Goal: Information Seeking & Learning: Learn about a topic

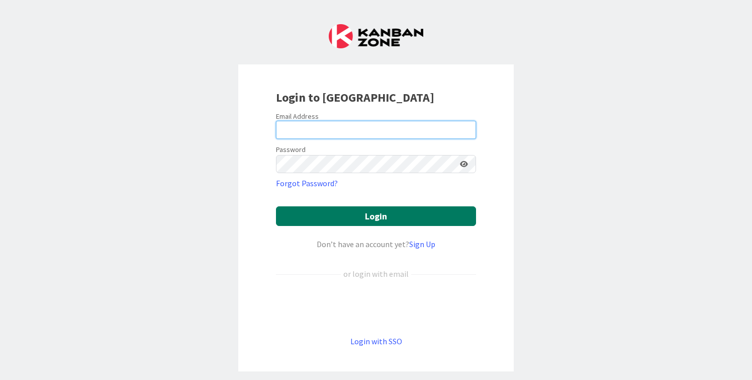
type input "[PERSON_NAME][EMAIL_ADDRESS][DOMAIN_NAME]"
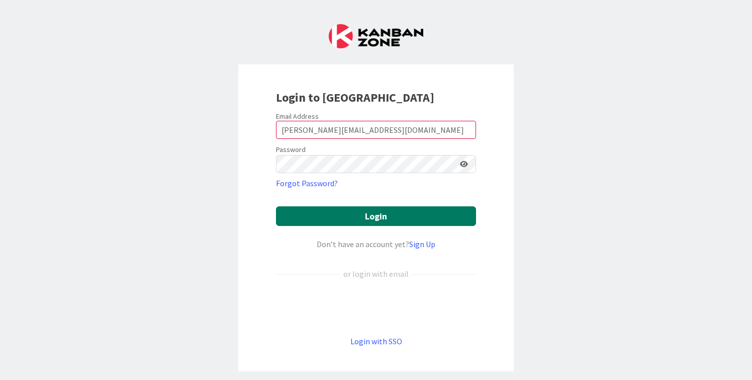
click at [438, 219] on button "Login" at bounding box center [376, 216] width 200 height 20
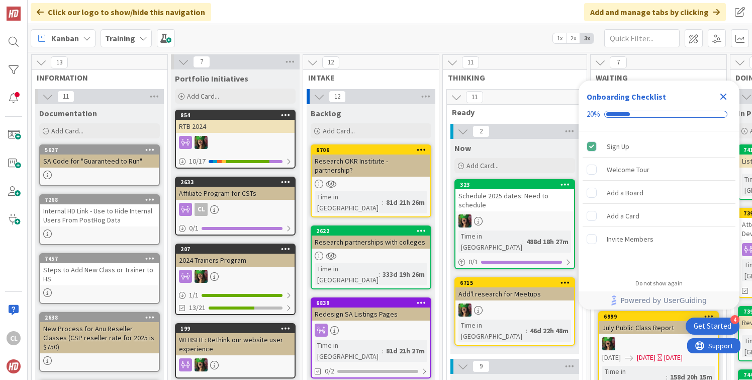
click at [723, 96] on icon "Close Checklist" at bounding box center [724, 97] width 7 height 7
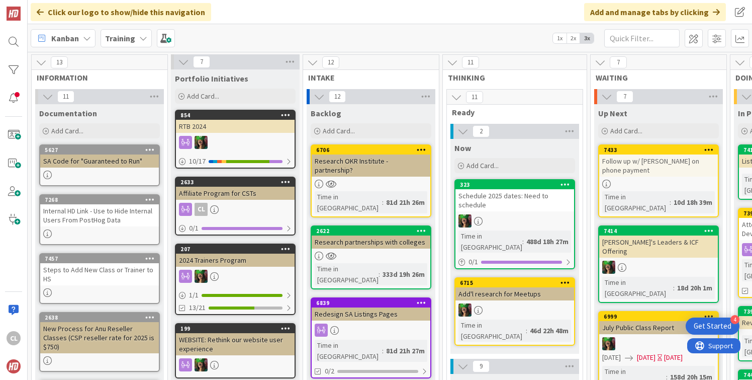
click at [125, 43] on span "Training" at bounding box center [120, 38] width 30 height 12
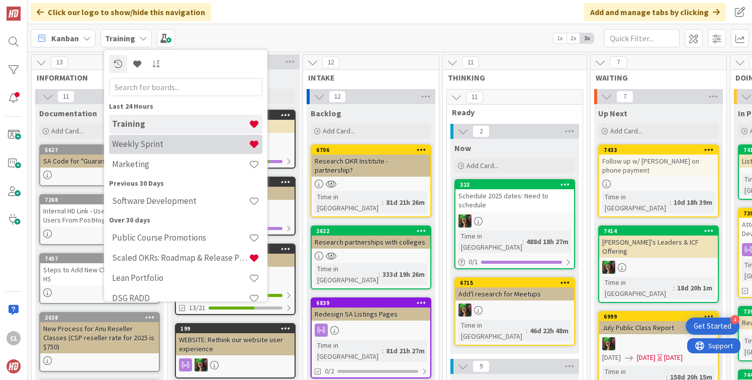
click at [144, 148] on h4 "Weekly Sprint" at bounding box center [180, 144] width 137 height 10
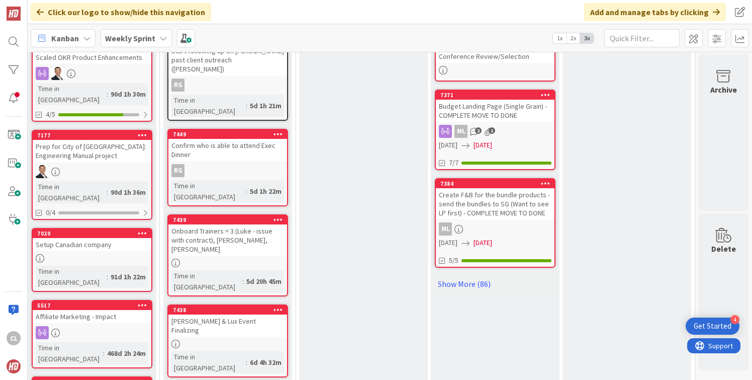
scroll to position [589, 139]
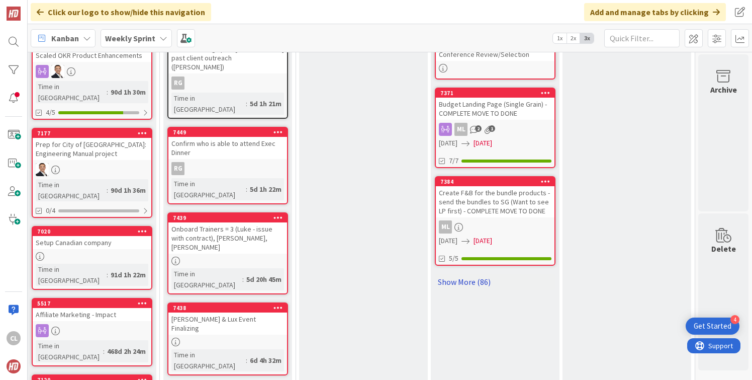
click at [480, 274] on link "Show More (86)" at bounding box center [495, 282] width 121 height 16
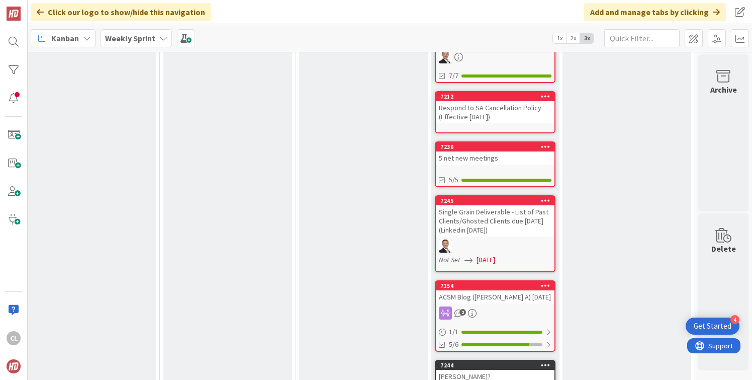
scroll to position [146, 139]
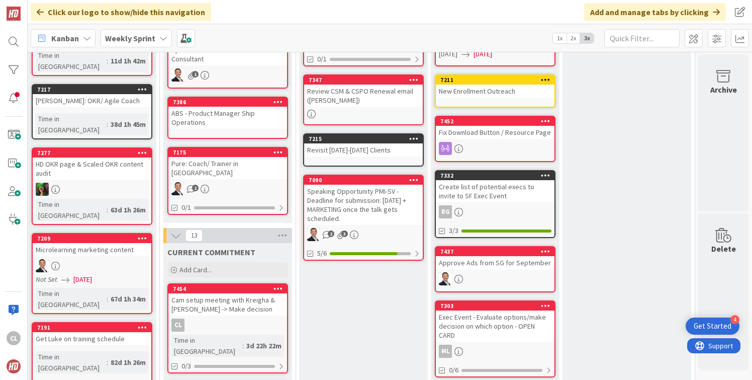
click at [72, 243] on div "Microlearning marketing content" at bounding box center [92, 249] width 119 height 13
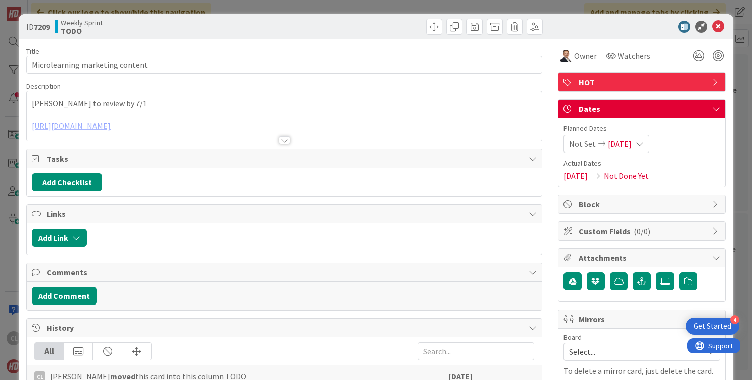
click at [251, 123] on div at bounding box center [284, 128] width 515 height 26
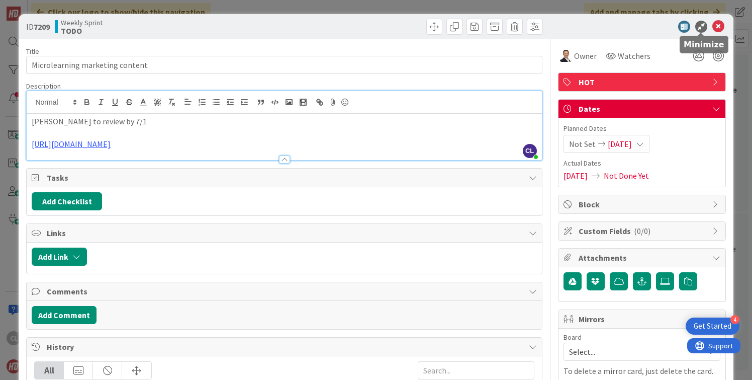
click at [709, 26] on div at bounding box center [637, 27] width 178 height 12
click at [716, 24] on icon at bounding box center [719, 27] width 12 height 12
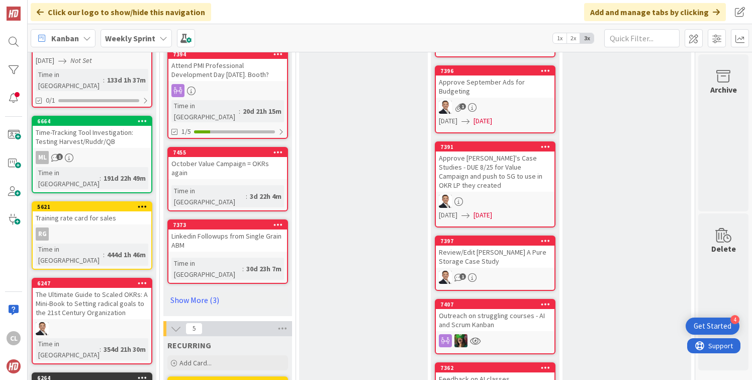
scroll to position [1030, 139]
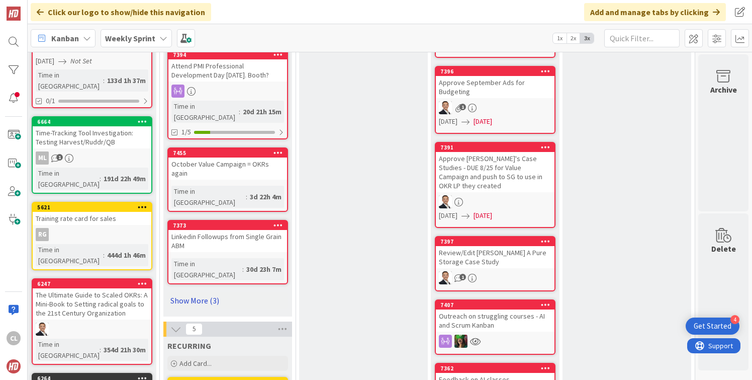
click at [210, 292] on link "Show More (3)" at bounding box center [227, 300] width 121 height 16
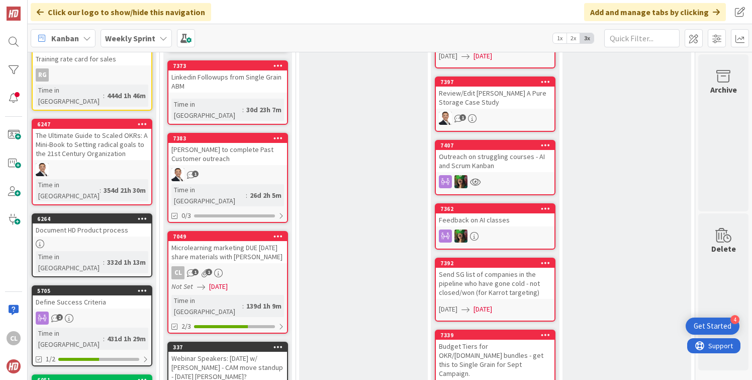
scroll to position [1188, 139]
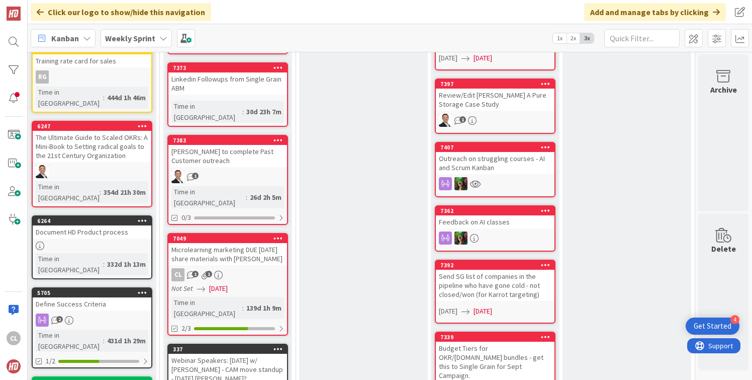
click at [239, 243] on div "Microlearning marketing DUE [DATE] share materials with [PERSON_NAME]" at bounding box center [227, 254] width 119 height 22
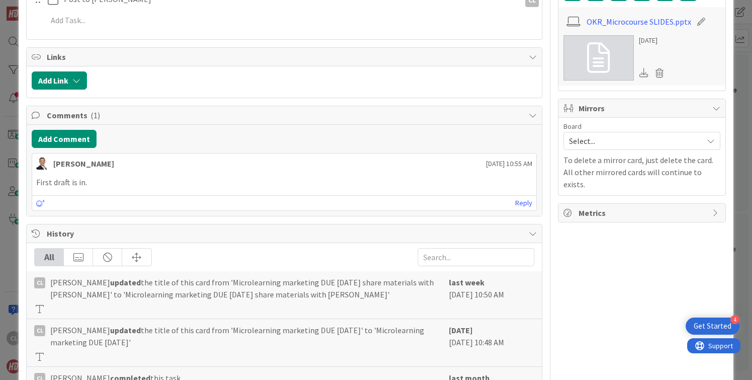
scroll to position [461, 0]
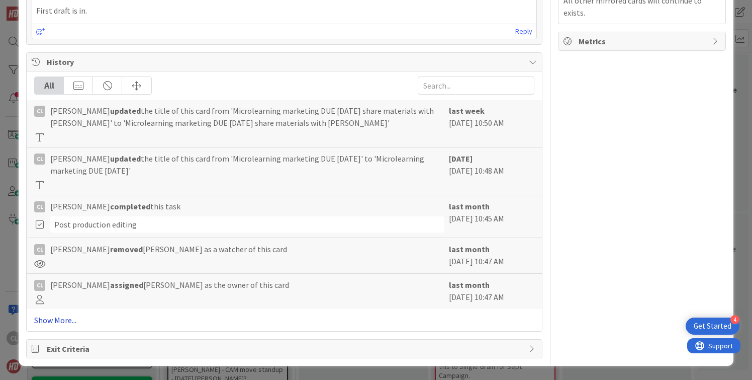
click at [54, 323] on link "Show More..." at bounding box center [284, 320] width 500 height 12
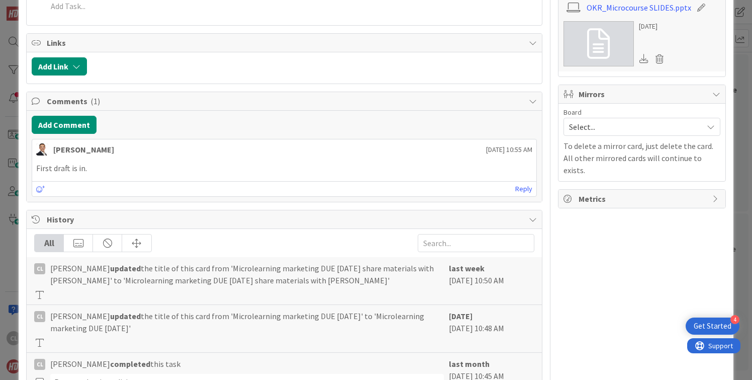
scroll to position [0, 0]
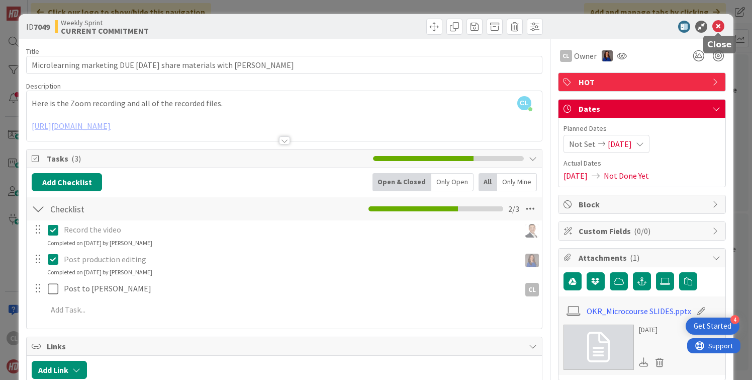
click at [722, 23] on icon at bounding box center [719, 27] width 12 height 12
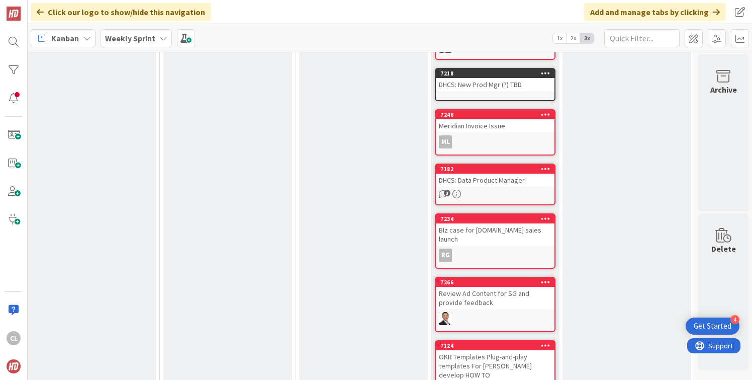
scroll to position [4396, 139]
click at [494, 339] on link "7124 OKR Templates Plug-and-play templates For [PERSON_NAME] develop HOW TO [DA…" at bounding box center [495, 377] width 121 height 77
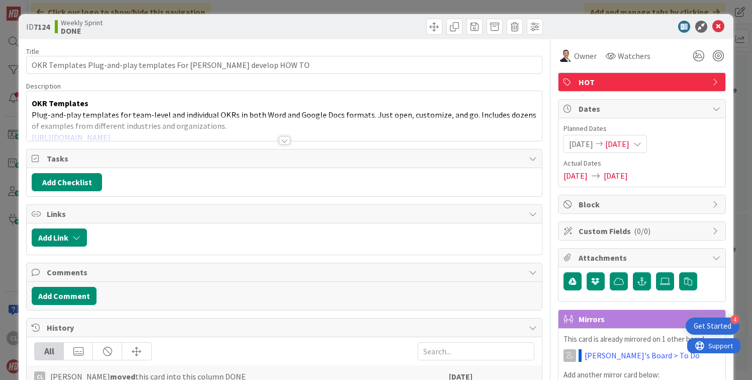
click at [340, 131] on div at bounding box center [284, 128] width 515 height 26
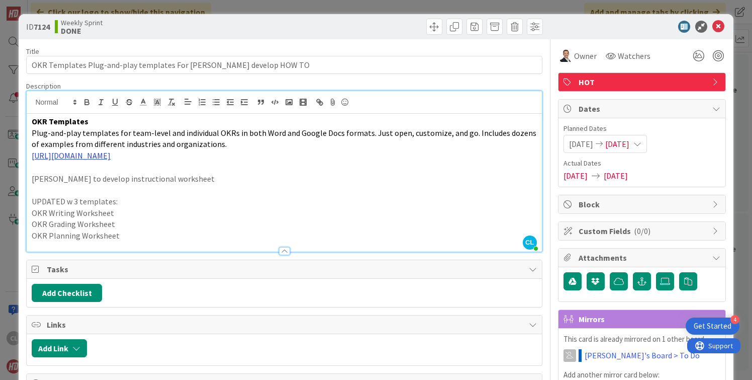
click at [111, 156] on link "[URL][DOMAIN_NAME]" at bounding box center [71, 155] width 79 height 10
click at [228, 175] on link "[URL][DOMAIN_NAME]" at bounding box center [193, 174] width 69 height 13
click at [716, 24] on icon at bounding box center [719, 27] width 12 height 12
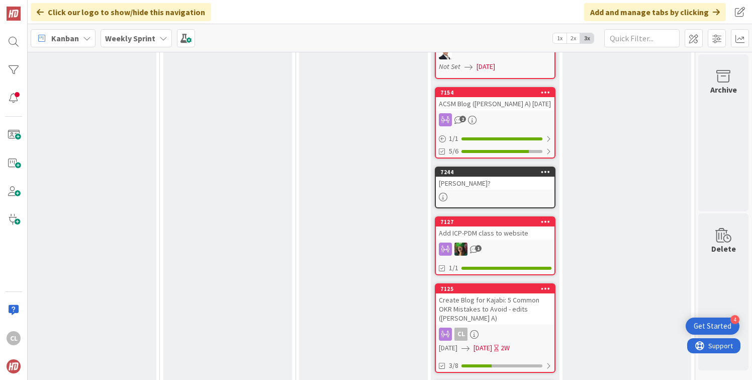
scroll to position [5113, 139]
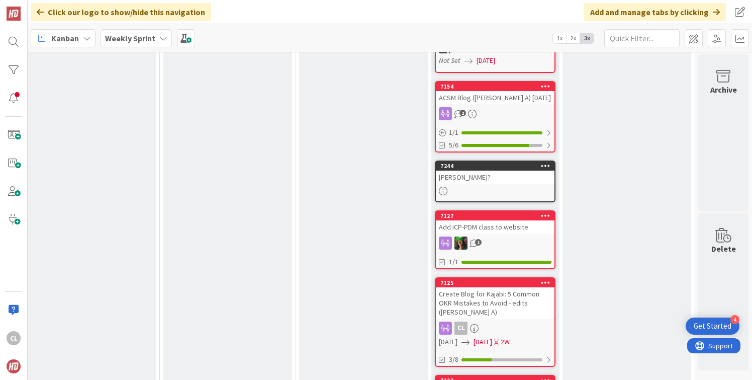
click at [496, 287] on div "Create Blog for Kajabi: 5 Common OKR Mistakes to Avoid - edits ([PERSON_NAME] A)" at bounding box center [495, 302] width 119 height 31
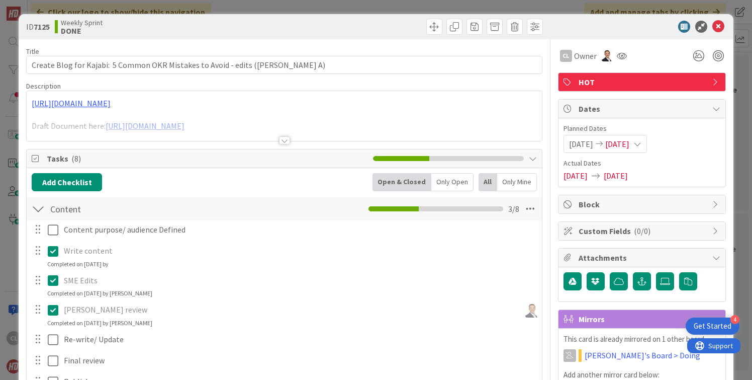
click at [280, 134] on div at bounding box center [284, 128] width 515 height 26
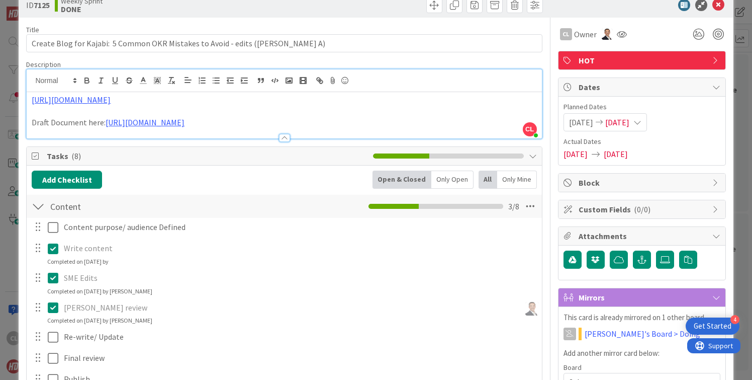
scroll to position [26, 0]
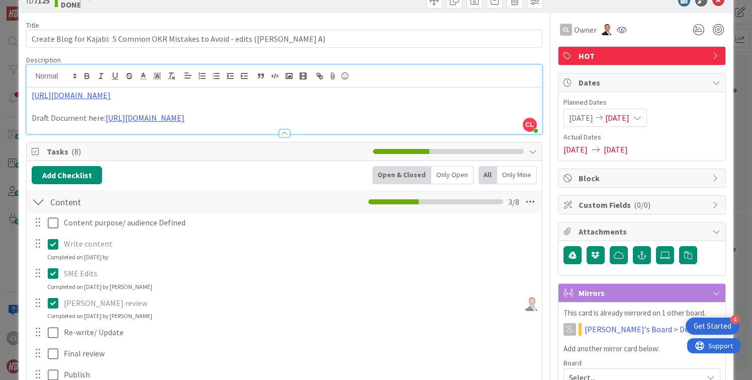
click at [278, 89] on div "[URL][DOMAIN_NAME] Draft Document here: [URL][DOMAIN_NAME]" at bounding box center [284, 110] width 515 height 46
click at [227, 117] on link "[URL][DOMAIN_NAME]" at bounding box center [205, 114] width 69 height 13
click at [217, 112] on link "[URL][DOMAIN_NAME]" at bounding box center [205, 114] width 69 height 13
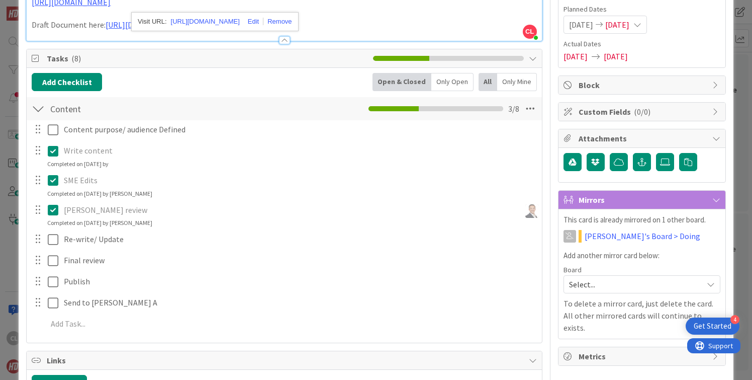
scroll to position [0, 0]
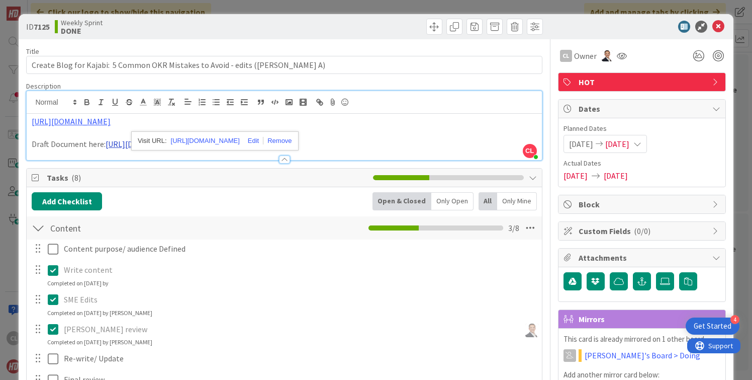
click at [113, 146] on link "[URL][DOMAIN_NAME]" at bounding box center [145, 144] width 79 height 10
click at [265, 159] on link "[URL][DOMAIN_NAME]" at bounding box center [270, 163] width 69 height 13
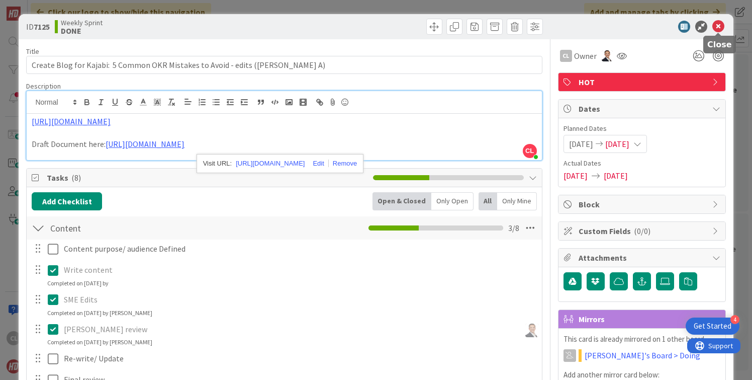
click at [717, 25] on icon at bounding box center [719, 27] width 12 height 12
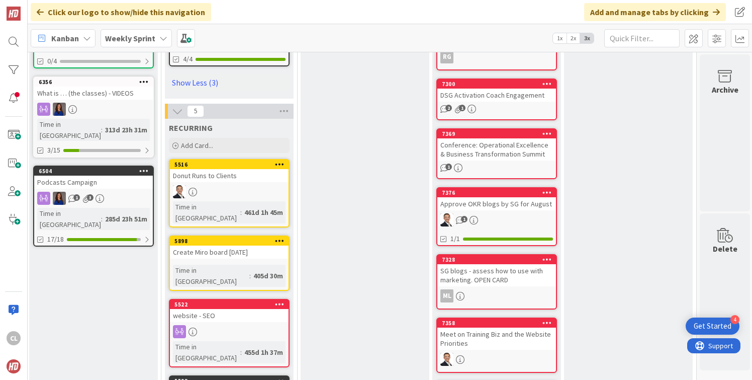
scroll to position [5143, 138]
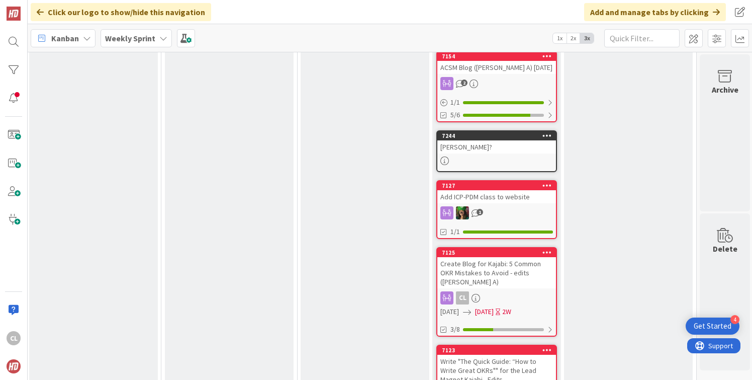
click at [482, 355] on div "Write "The Quick Guide: “How to Write Great OKRs"" for the Lead Magnet Kajabi -…" at bounding box center [496, 370] width 119 height 31
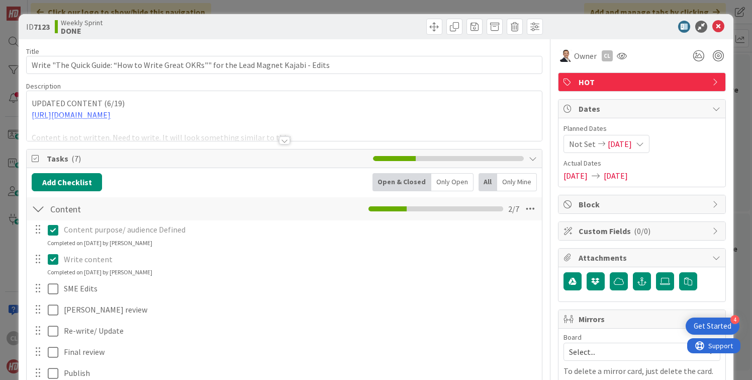
click at [252, 118] on div at bounding box center [284, 128] width 515 height 26
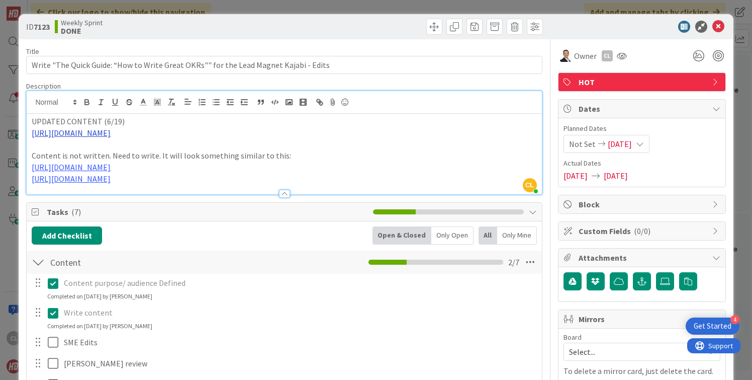
click at [111, 135] on link "[URL][DOMAIN_NAME]" at bounding box center [71, 133] width 79 height 10
click at [172, 154] on link "[URL][DOMAIN_NAME]" at bounding box center [190, 152] width 69 height 13
click at [720, 29] on icon at bounding box center [719, 27] width 12 height 12
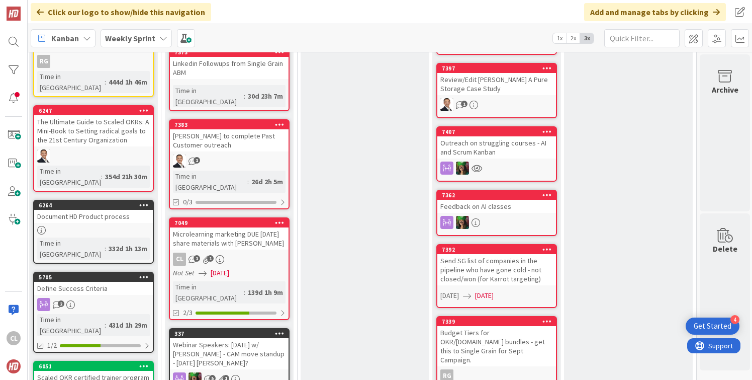
scroll to position [933, 138]
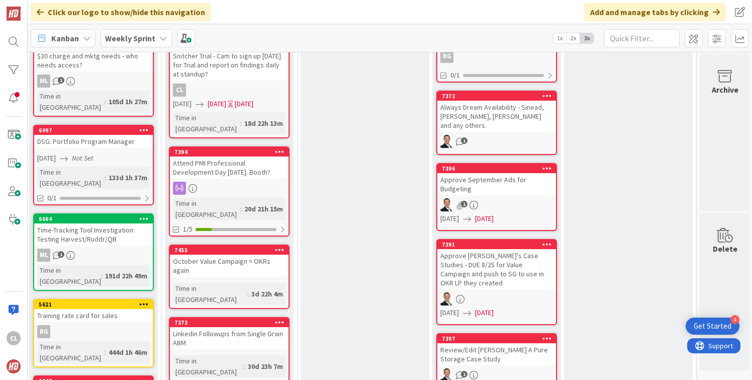
click at [138, 38] on b "Weekly Sprint" at bounding box center [130, 38] width 50 height 10
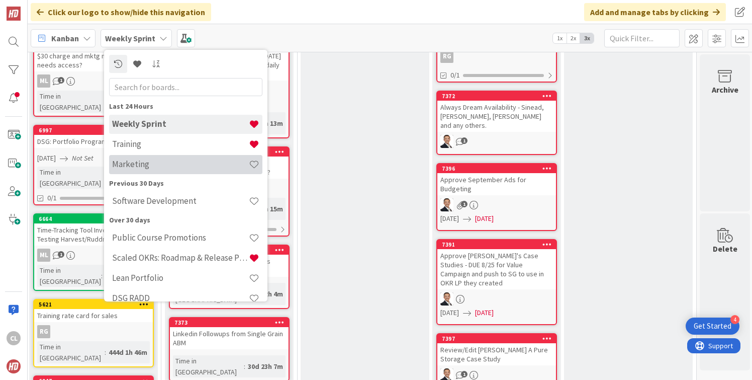
click at [150, 162] on h4 "Marketing" at bounding box center [180, 164] width 137 height 10
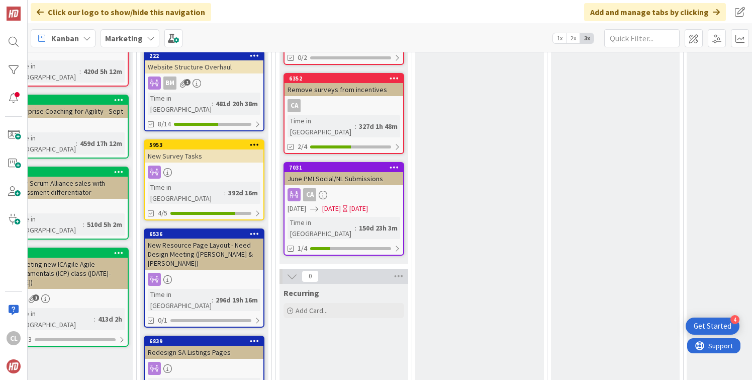
scroll to position [558, 1517]
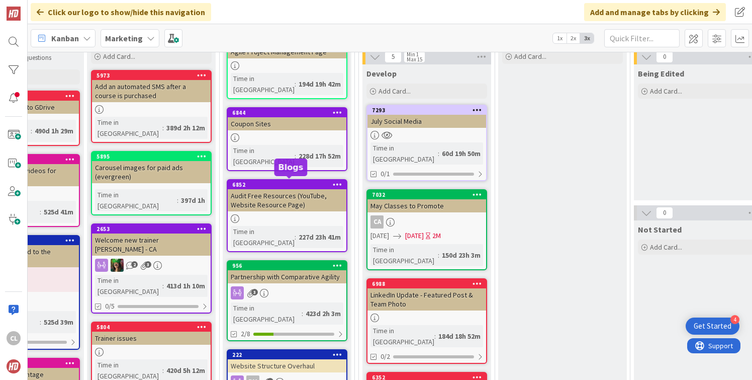
scroll to position [0, 1434]
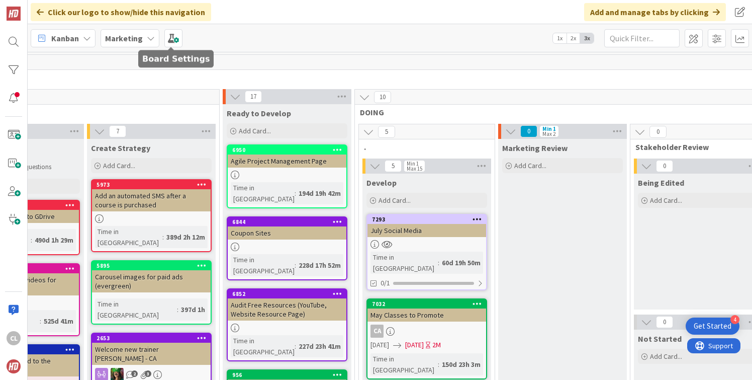
click at [137, 34] on b "Marketing" at bounding box center [124, 38] width 38 height 10
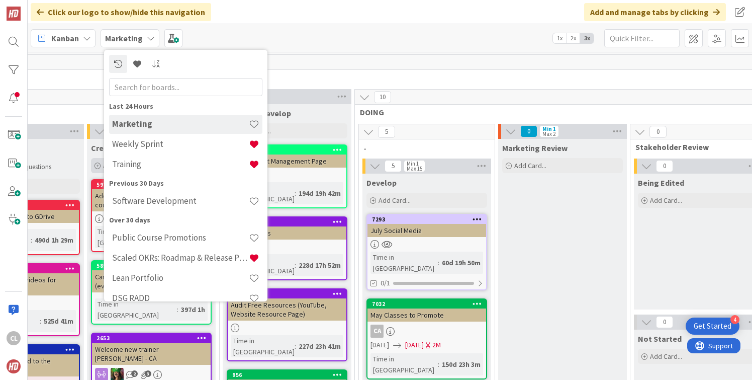
click at [147, 157] on div "Training" at bounding box center [185, 164] width 153 height 19
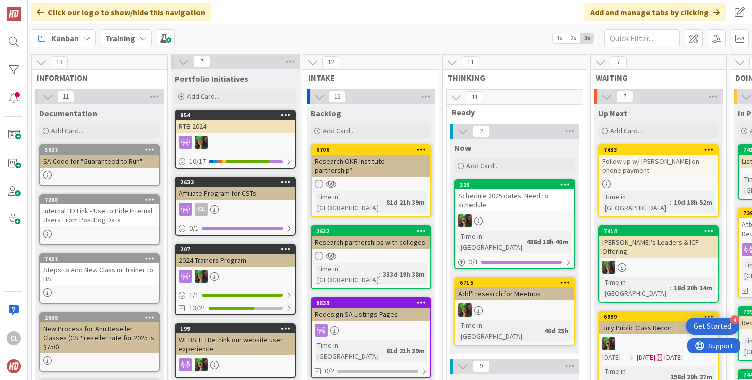
click at [135, 37] on div "Training" at bounding box center [126, 38] width 51 height 18
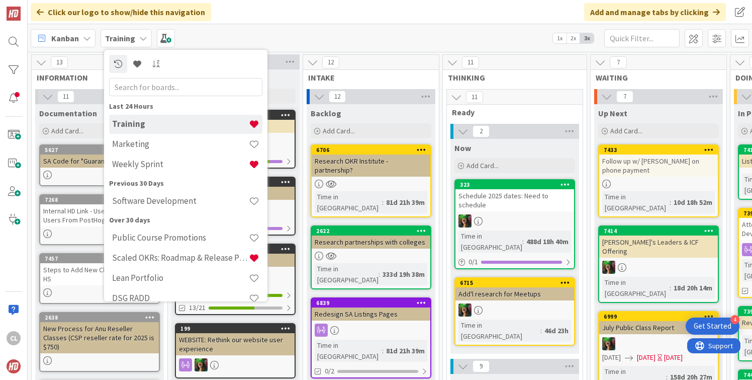
click at [146, 165] on h4 "Weekly Sprint" at bounding box center [180, 164] width 137 height 10
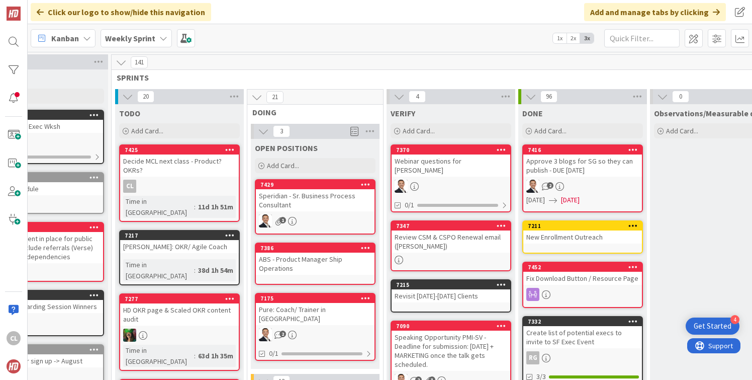
scroll to position [0, 139]
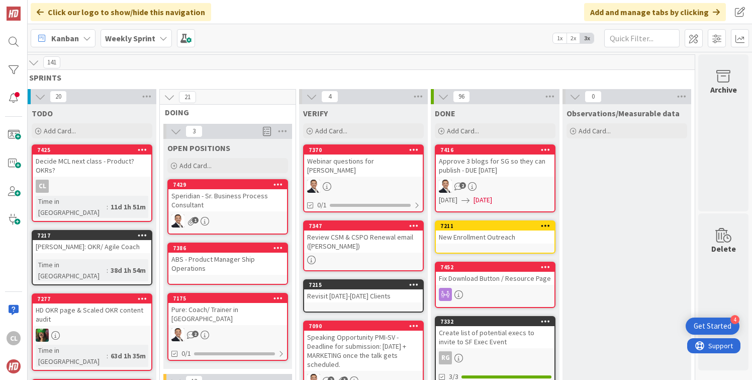
click at [135, 30] on div "Weekly Sprint" at bounding box center [136, 38] width 71 height 18
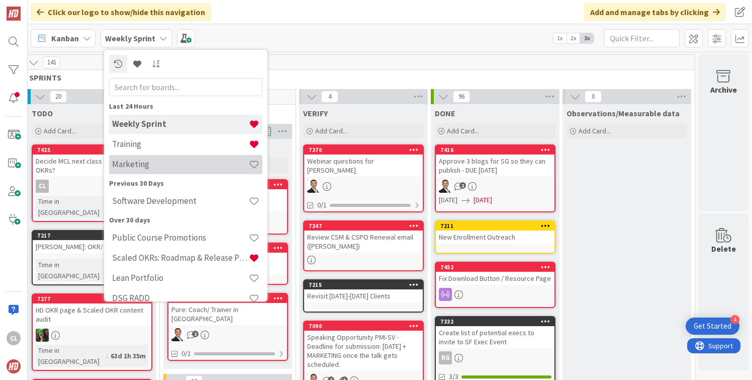
click at [143, 163] on h4 "Marketing" at bounding box center [180, 164] width 137 height 10
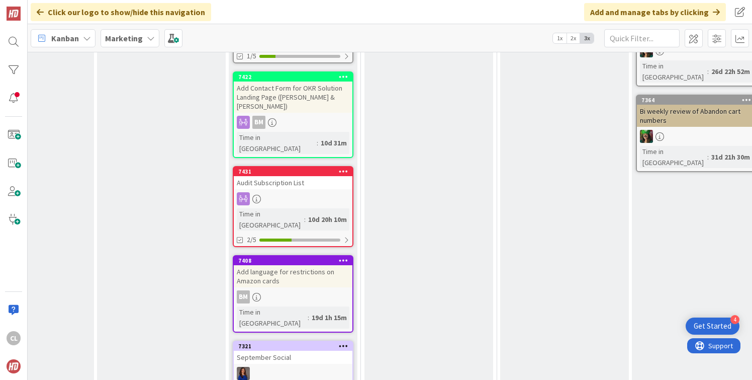
scroll to position [651, 210]
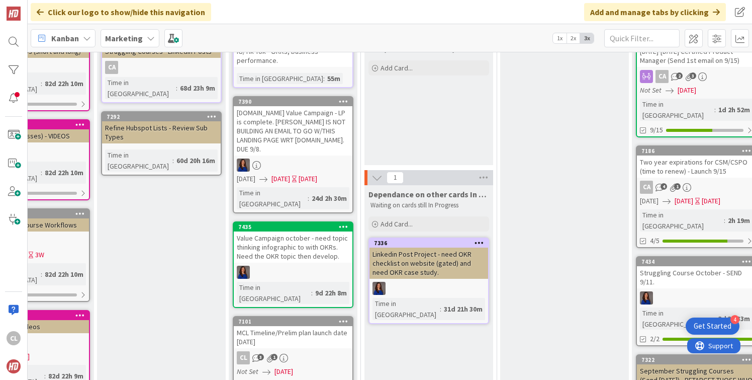
scroll to position [108, 210]
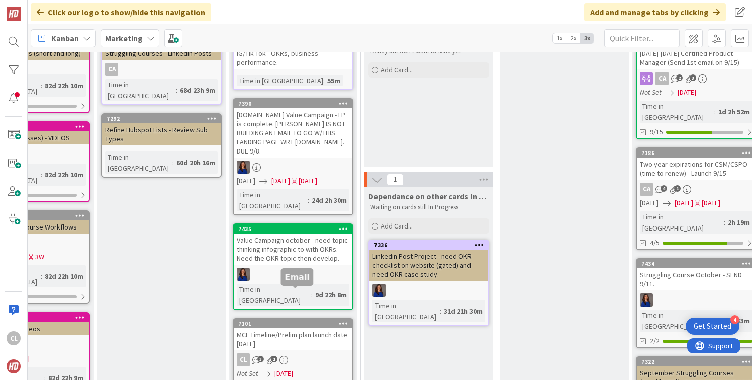
click at [275, 328] on div "MCL Timeline/Prelim plan launch date [DATE]" at bounding box center [293, 339] width 119 height 22
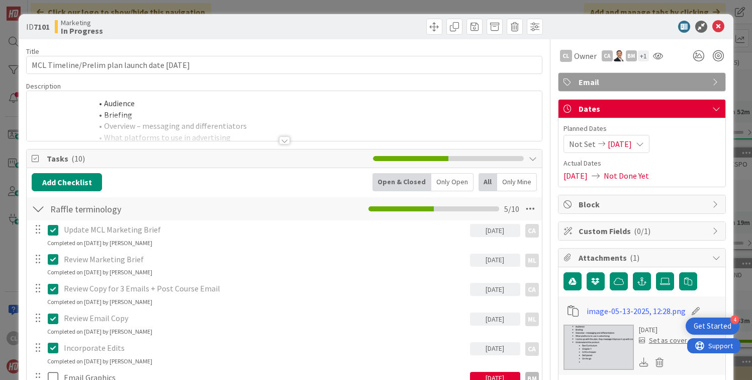
click at [277, 136] on div at bounding box center [284, 128] width 515 height 26
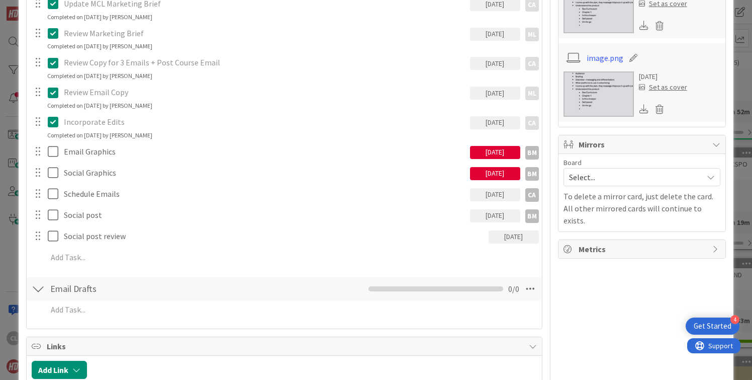
scroll to position [184, 0]
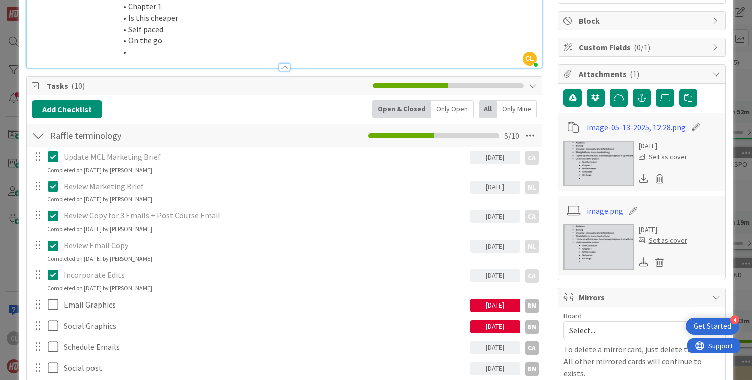
click at [747, 152] on div "ID 7101 Marketing In Progress Title 43 / 128 MCL Timeline/Prelim plan launch da…" at bounding box center [376, 190] width 752 height 380
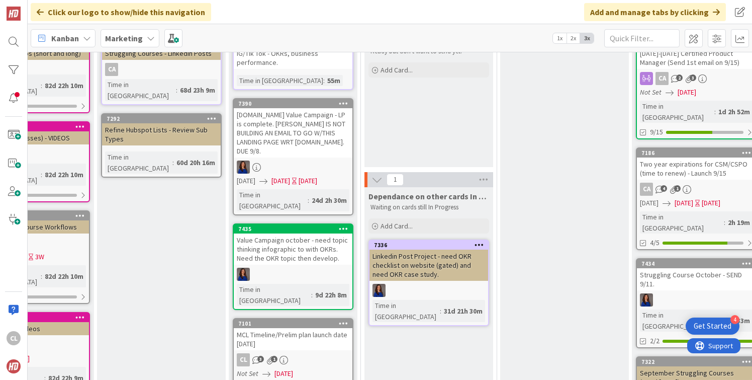
click at [136, 39] on b "Marketing" at bounding box center [124, 38] width 38 height 10
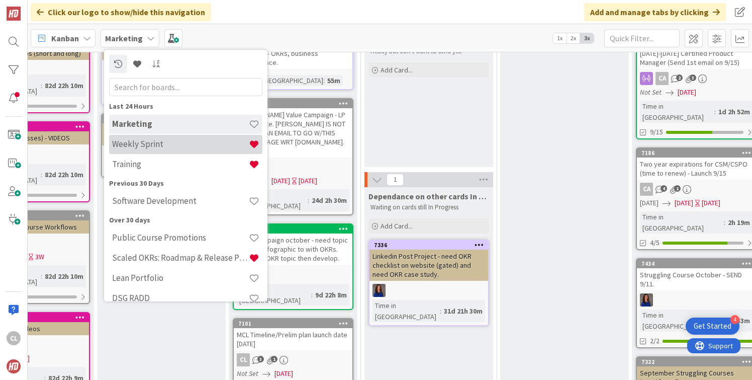
click at [144, 145] on h4 "Weekly Sprint" at bounding box center [180, 144] width 137 height 10
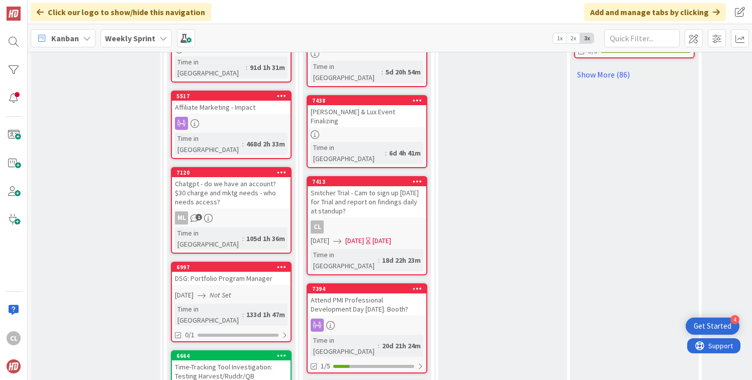
scroll to position [727, 0]
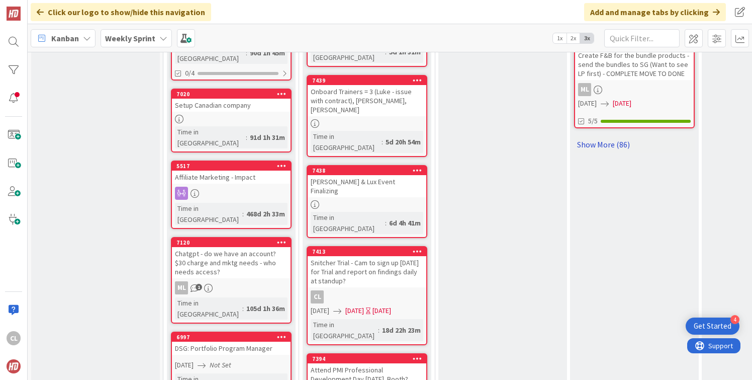
click at [614, 137] on link "Show More (86)" at bounding box center [634, 144] width 121 height 16
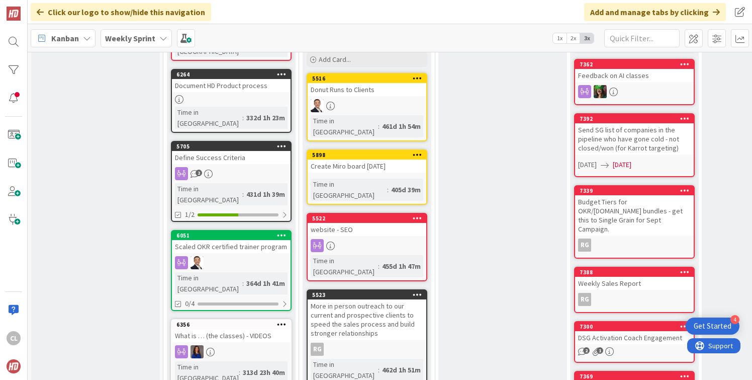
scroll to position [925, 0]
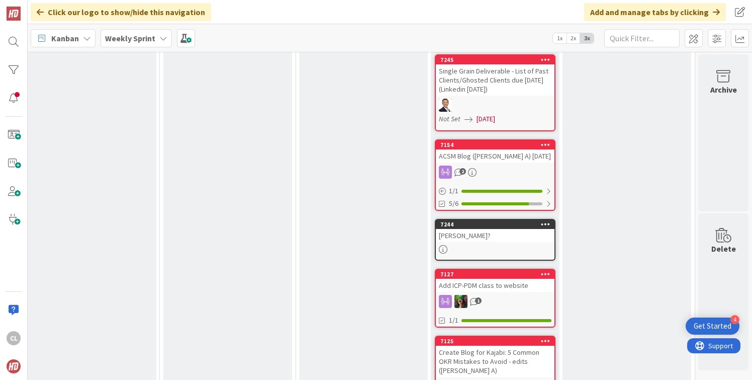
scroll to position [71, 139]
